Goal: Task Accomplishment & Management: Use online tool/utility

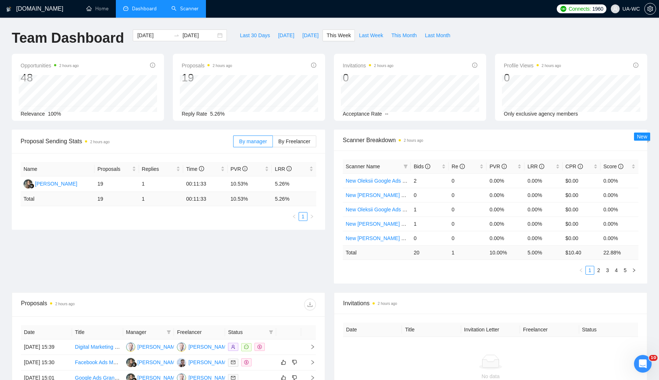
click at [171, 7] on link "Scanner" at bounding box center [184, 9] width 27 height 6
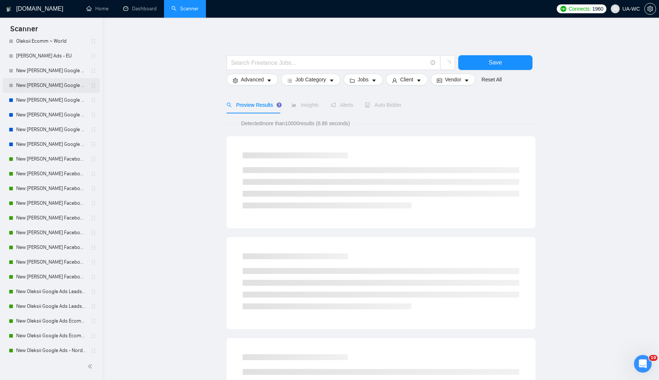
scroll to position [77, 0]
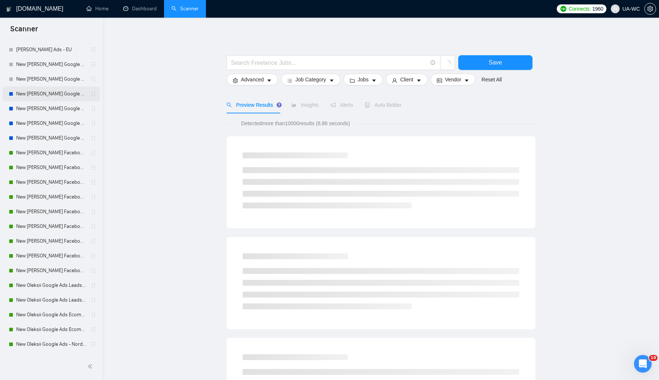
click at [47, 91] on link "New [PERSON_NAME] Google Ads - Nordic" at bounding box center [51, 93] width 70 height 15
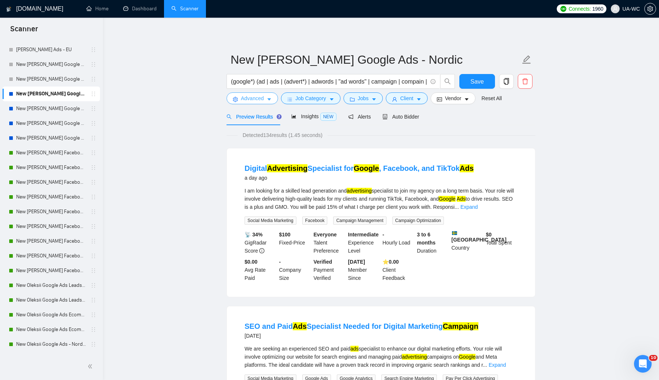
click at [269, 97] on icon "caret-down" at bounding box center [269, 99] width 5 height 5
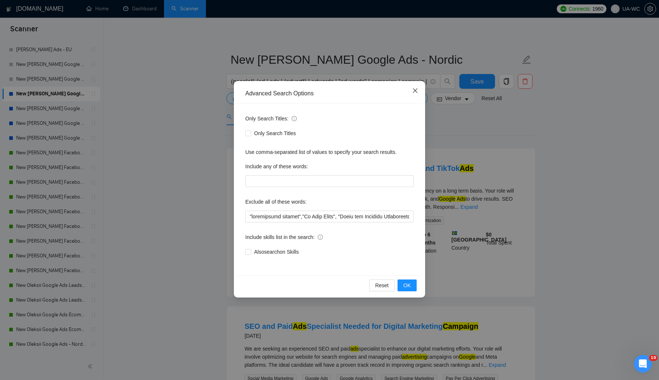
click at [415, 93] on icon "close" at bounding box center [415, 91] width 6 height 6
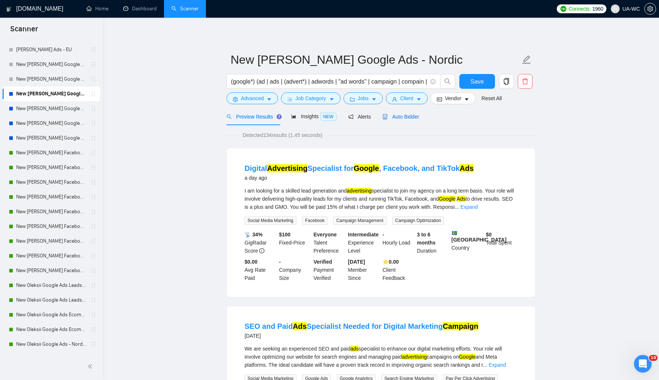
click at [385, 120] on div "Auto Bidder" at bounding box center [401, 117] width 36 height 8
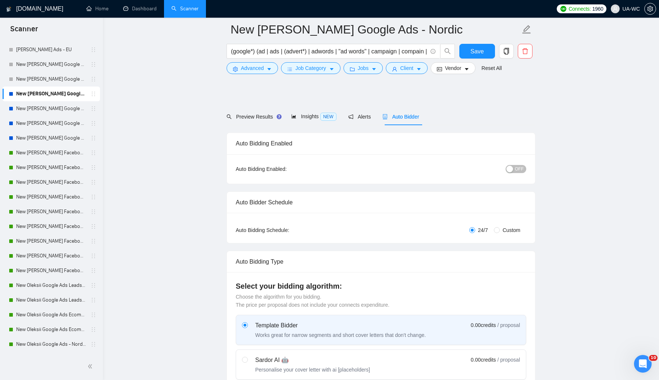
scroll to position [53, 0]
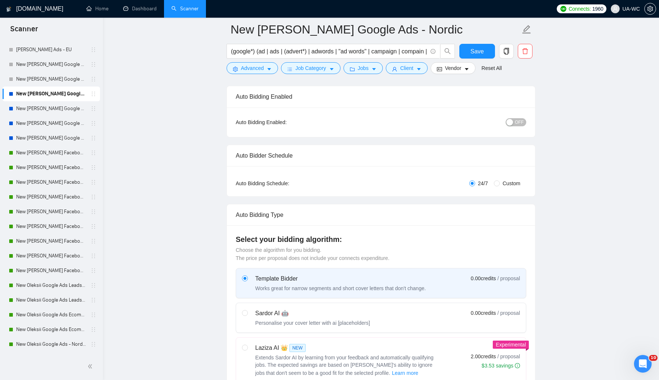
click at [517, 123] on span "OFF" at bounding box center [519, 122] width 9 height 8
click at [514, 121] on span "ON" at bounding box center [514, 122] width 7 height 8
click at [53, 110] on link "New [PERSON_NAME] Google Ads - AU/[GEOGRAPHIC_DATA]/IR/[GEOGRAPHIC_DATA]/[GEOGR…" at bounding box center [51, 108] width 70 height 15
click at [27, 152] on link "New [PERSON_NAME] Facebook Ads Leads - [GEOGRAPHIC_DATA]|[GEOGRAPHIC_DATA]" at bounding box center [51, 152] width 70 height 15
